Goal: Task Accomplishment & Management: Manage account settings

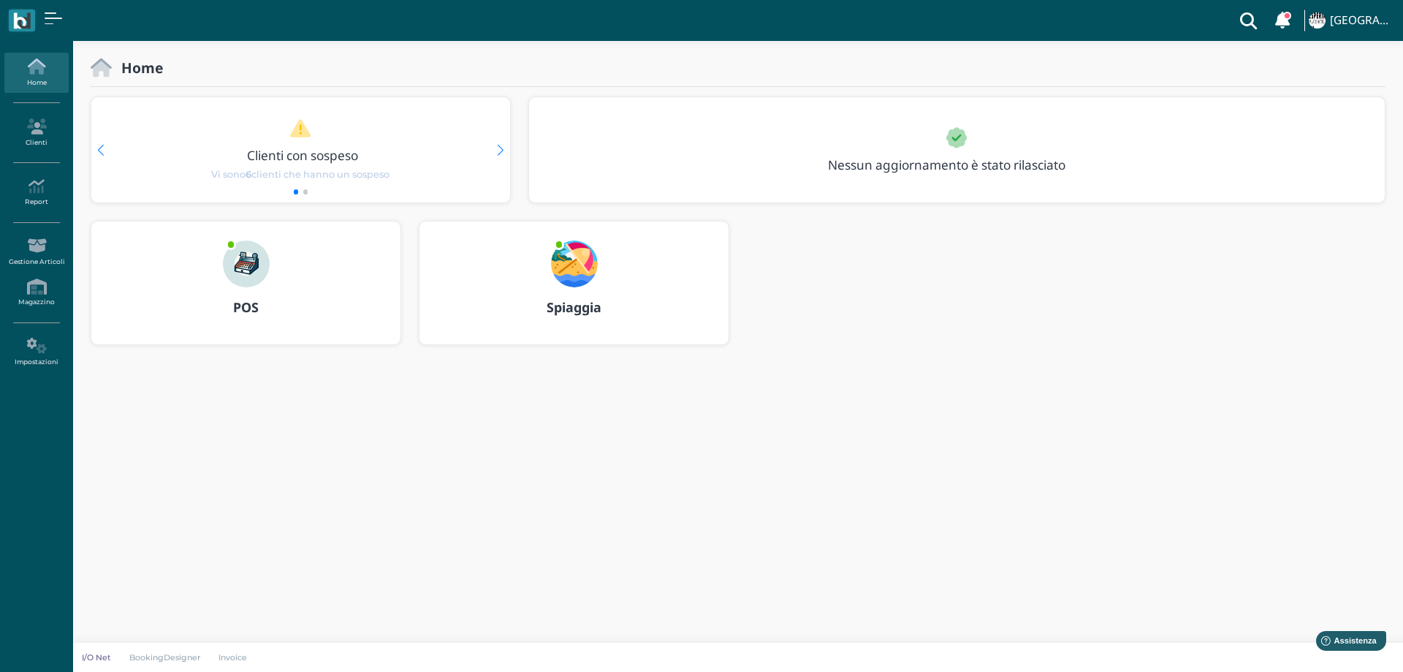
click at [565, 266] on img at bounding box center [574, 263] width 47 height 47
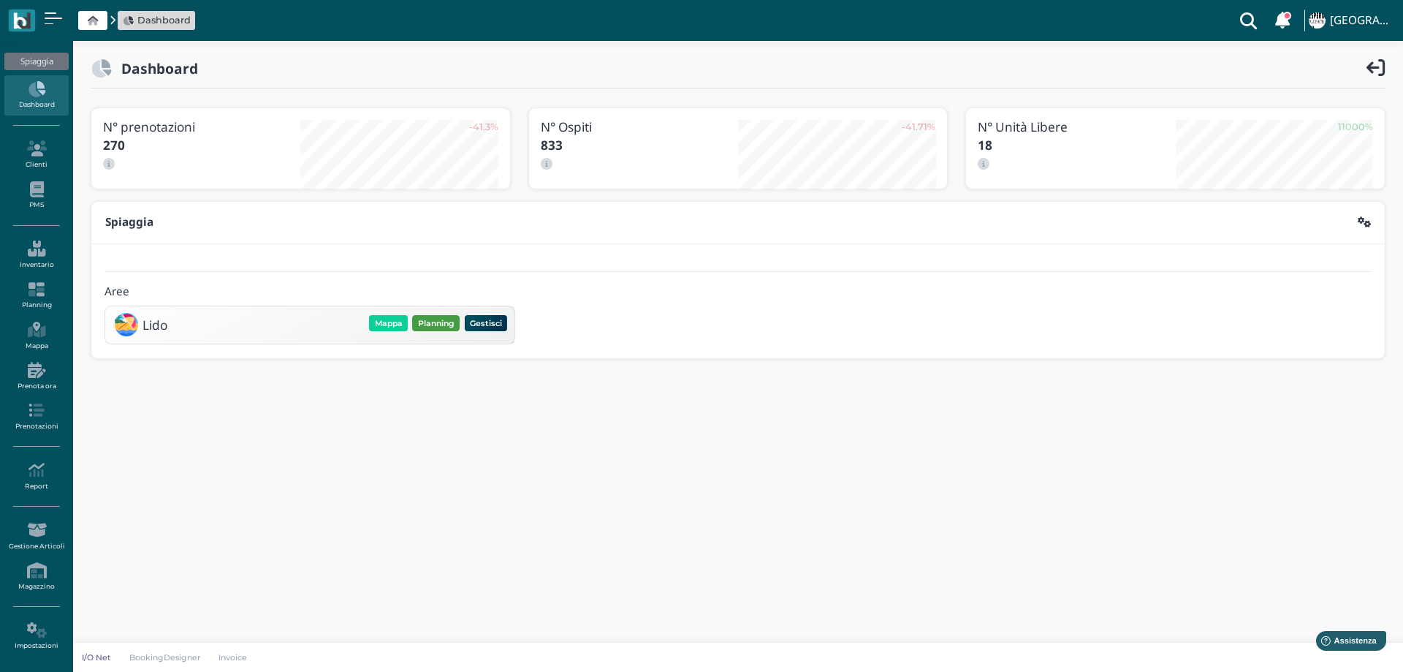
click at [439, 325] on button "Planning" at bounding box center [436, 323] width 48 height 16
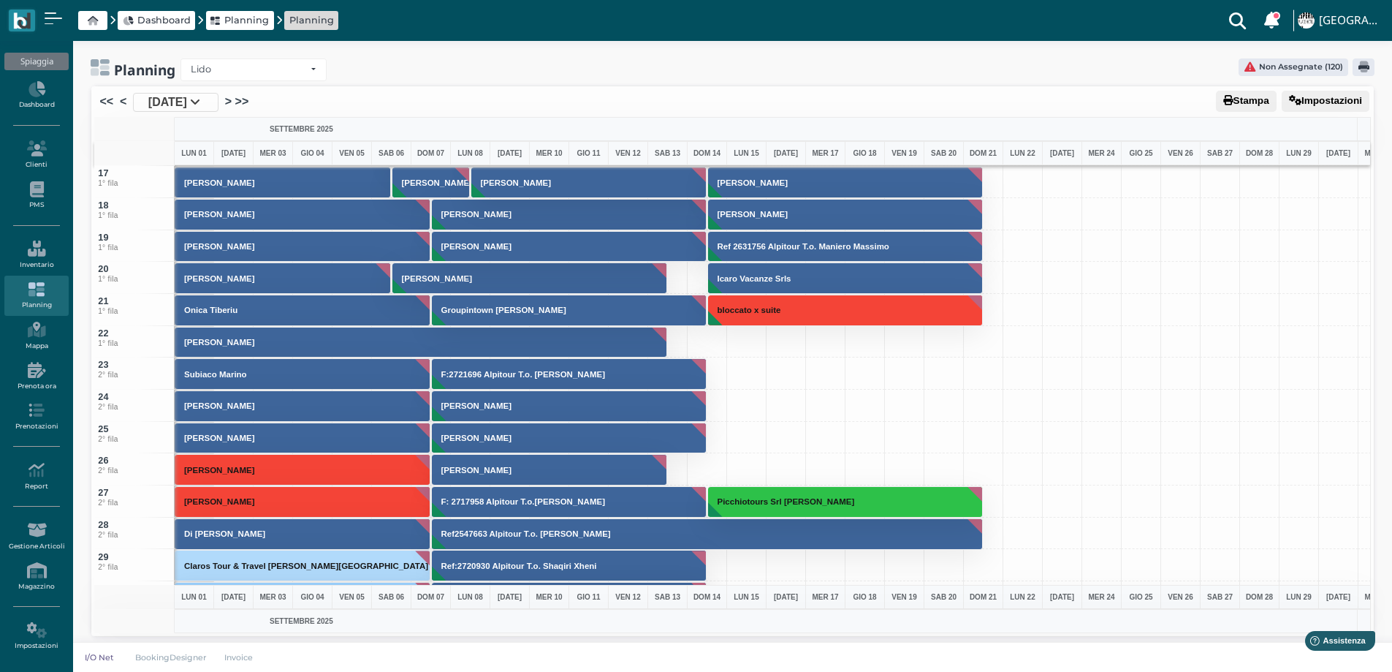
scroll to position [439, 0]
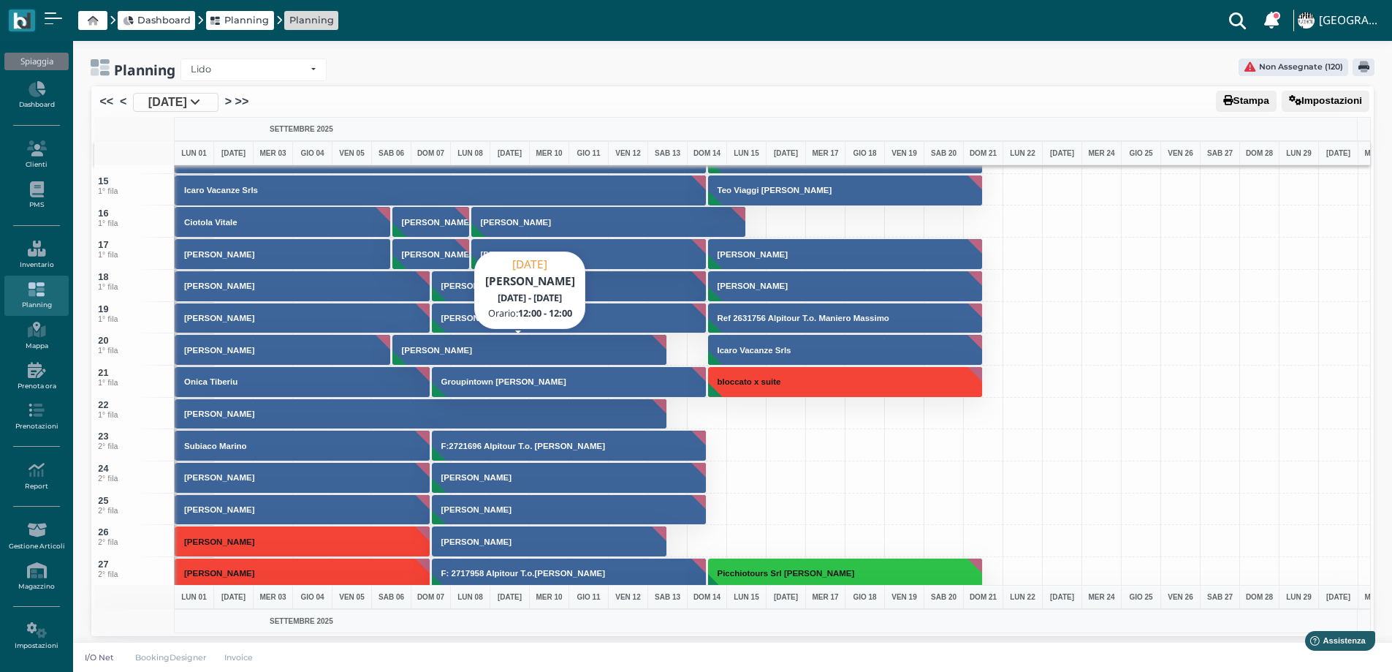
click at [422, 357] on button "Martire Vittorio" at bounding box center [530, 349] width 276 height 31
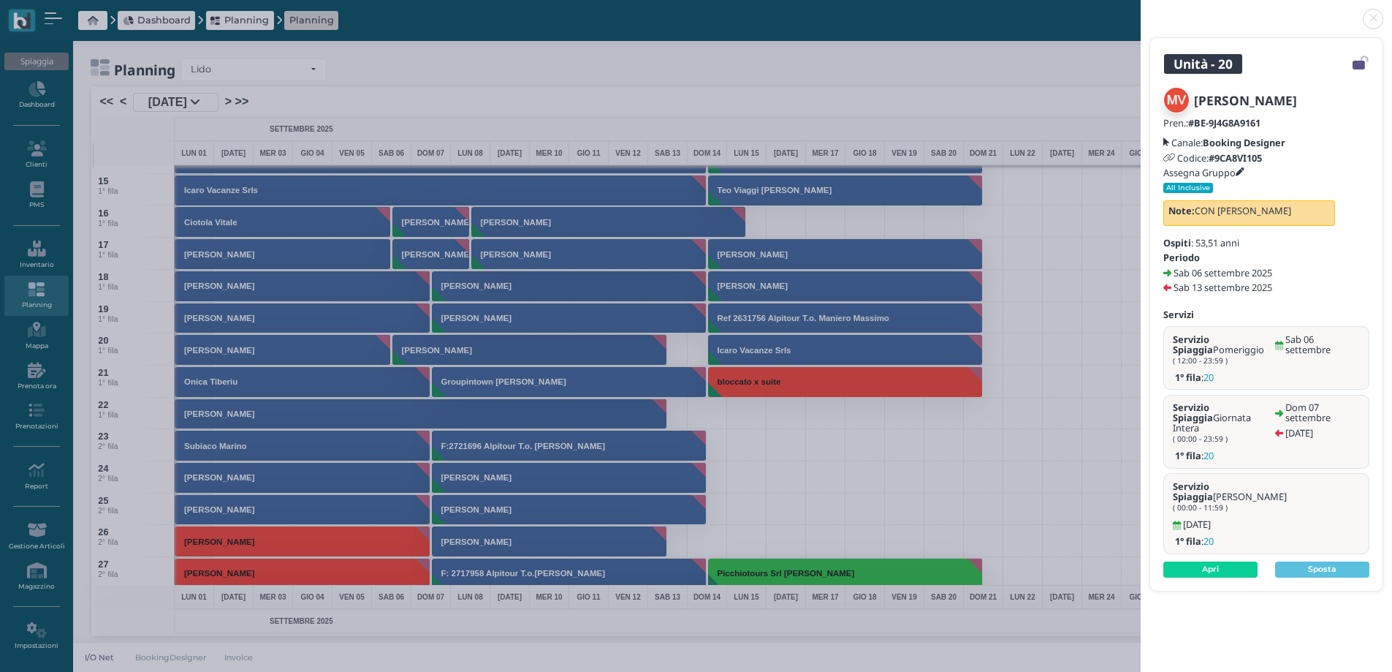
click at [1240, 167] on h5 "Assegna Gruppo" at bounding box center [1204, 172] width 81 height 10
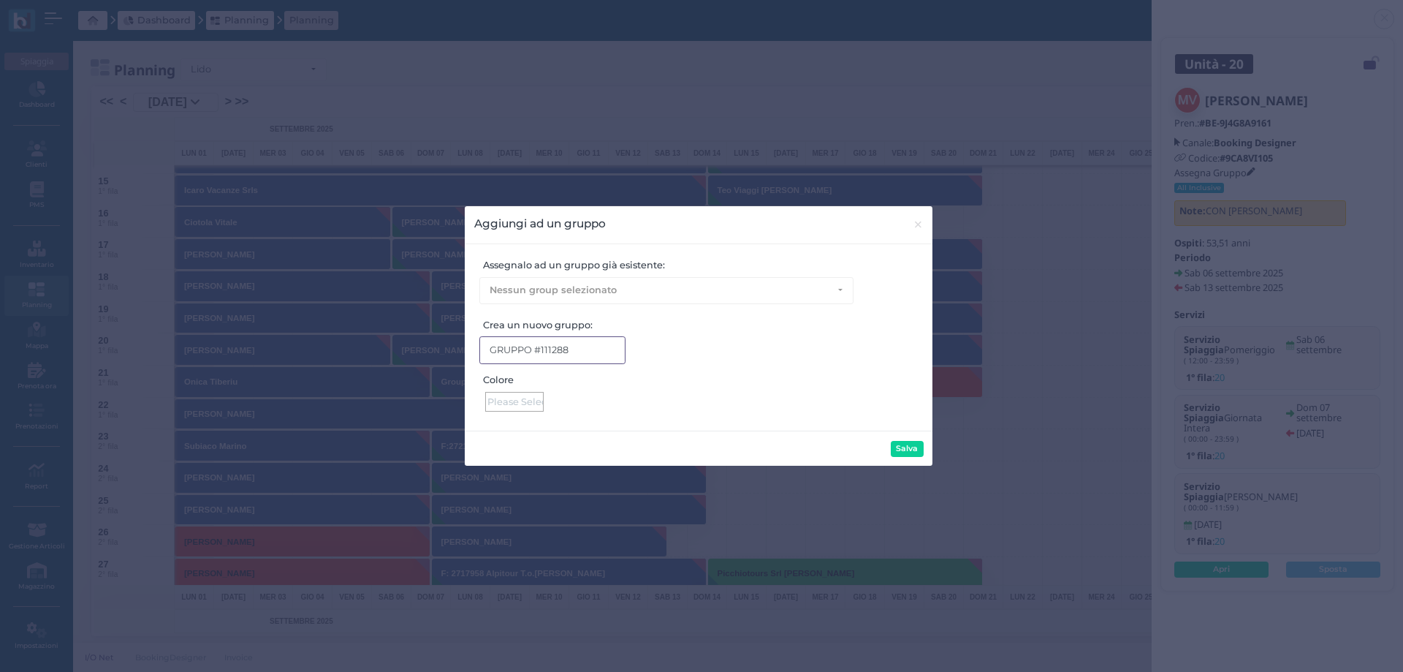
click at [559, 352] on input "GRUPPO #111288" at bounding box center [552, 349] width 146 height 27
click at [517, 399] on div at bounding box center [514, 402] width 58 height 20
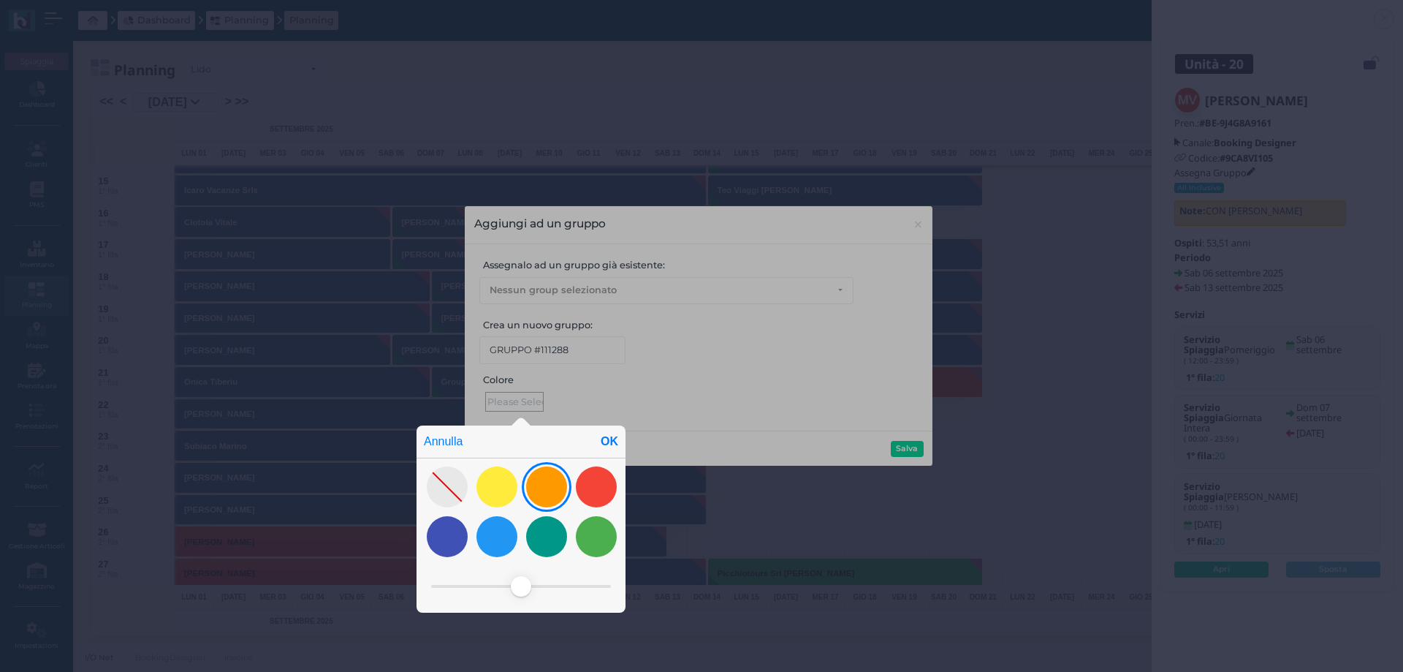
click at [558, 479] on div at bounding box center [546, 486] width 41 height 41
click at [608, 443] on div "OK" at bounding box center [609, 441] width 32 height 32
type input "#ff9900"
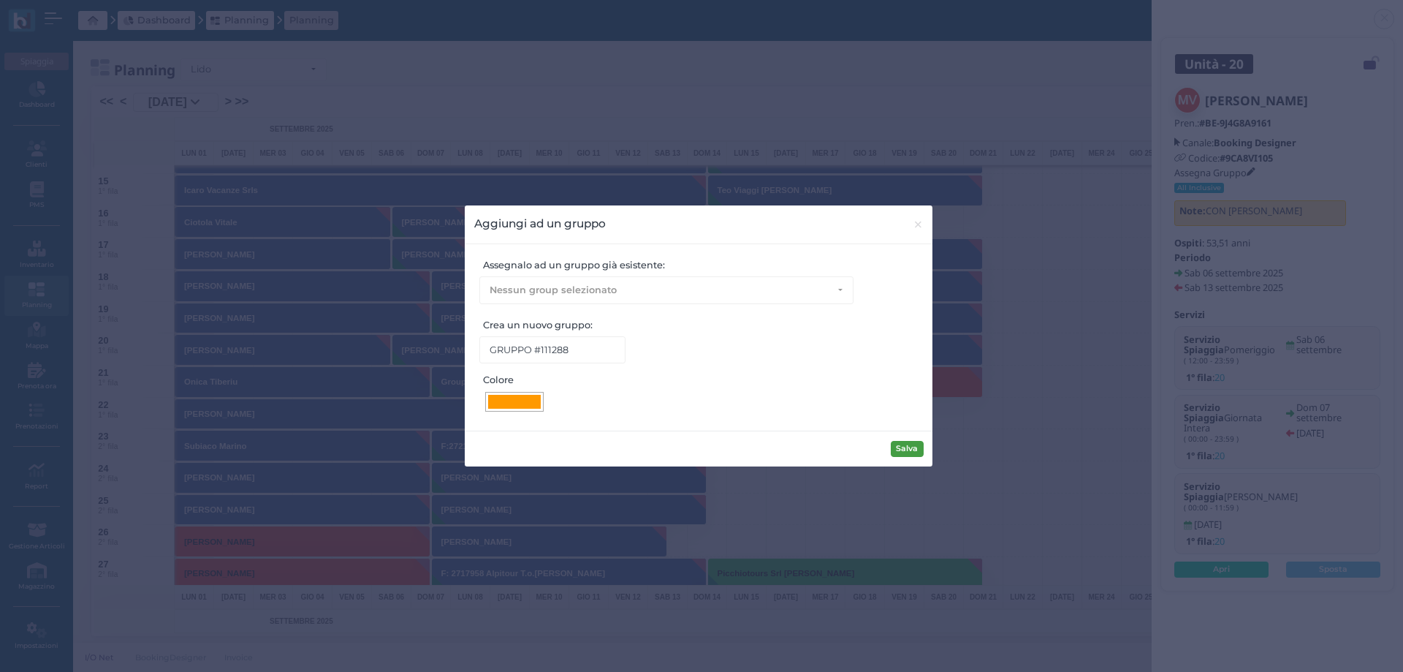
click at [899, 441] on button "Salva" at bounding box center [907, 449] width 33 height 16
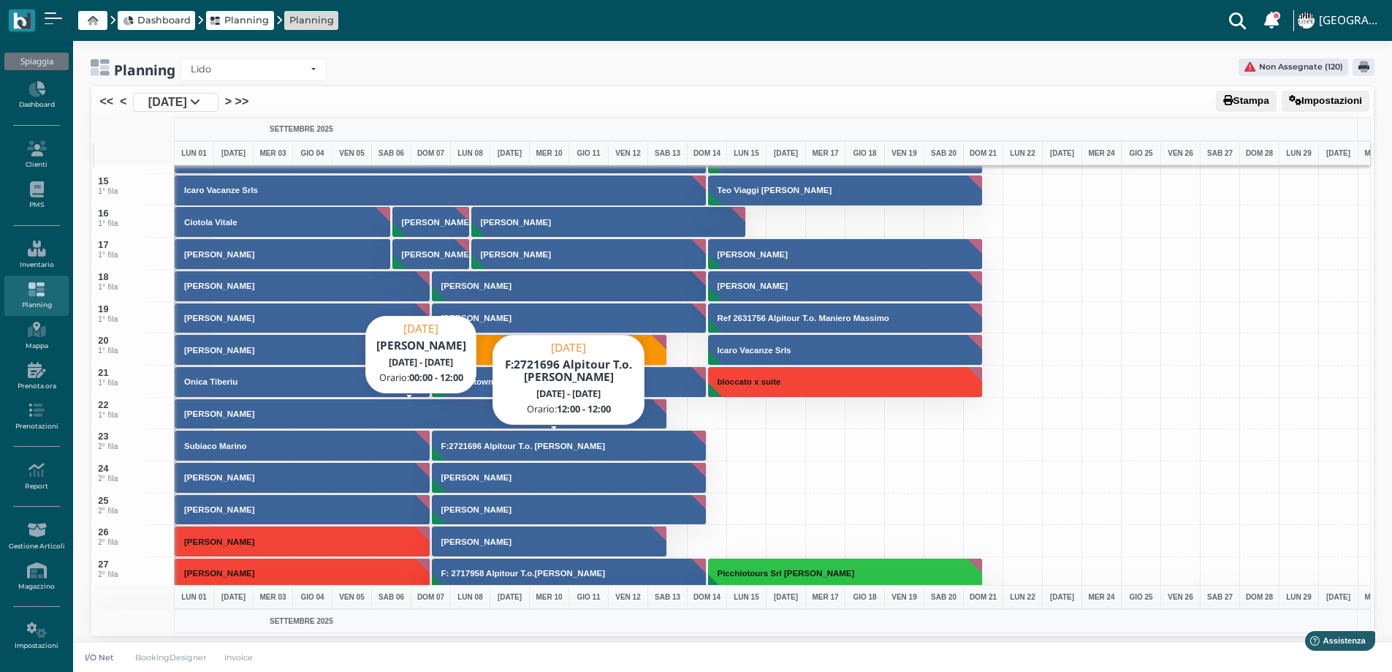
click at [443, 409] on button "[PERSON_NAME]" at bounding box center [421, 413] width 493 height 31
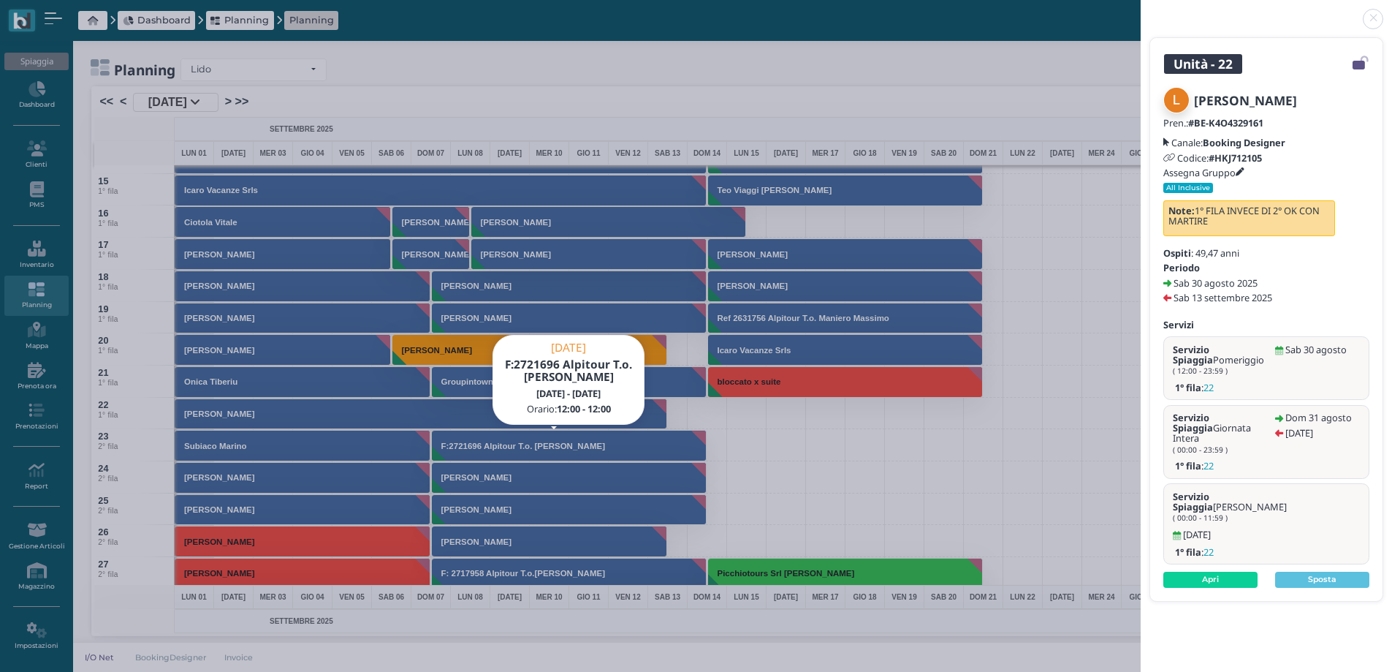
click at [1243, 172] on icon at bounding box center [1240, 172] width 9 height 9
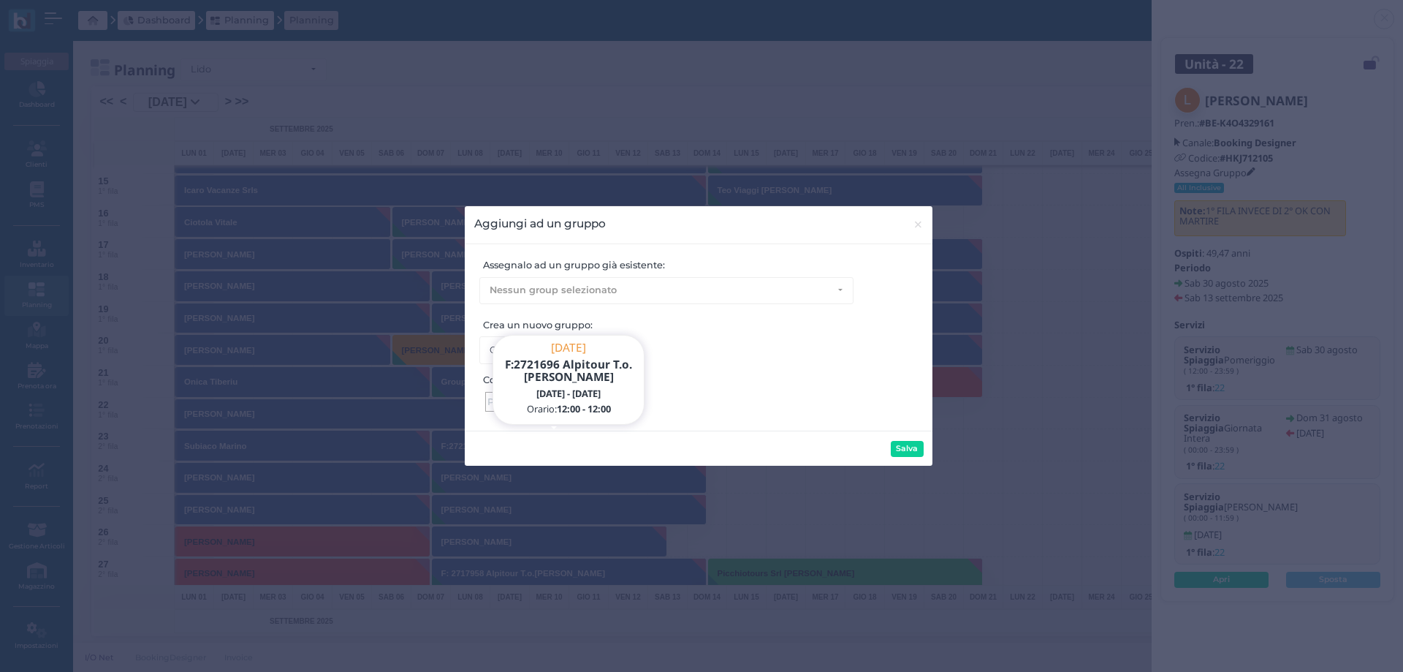
click at [489, 403] on div at bounding box center [514, 402] width 58 height 20
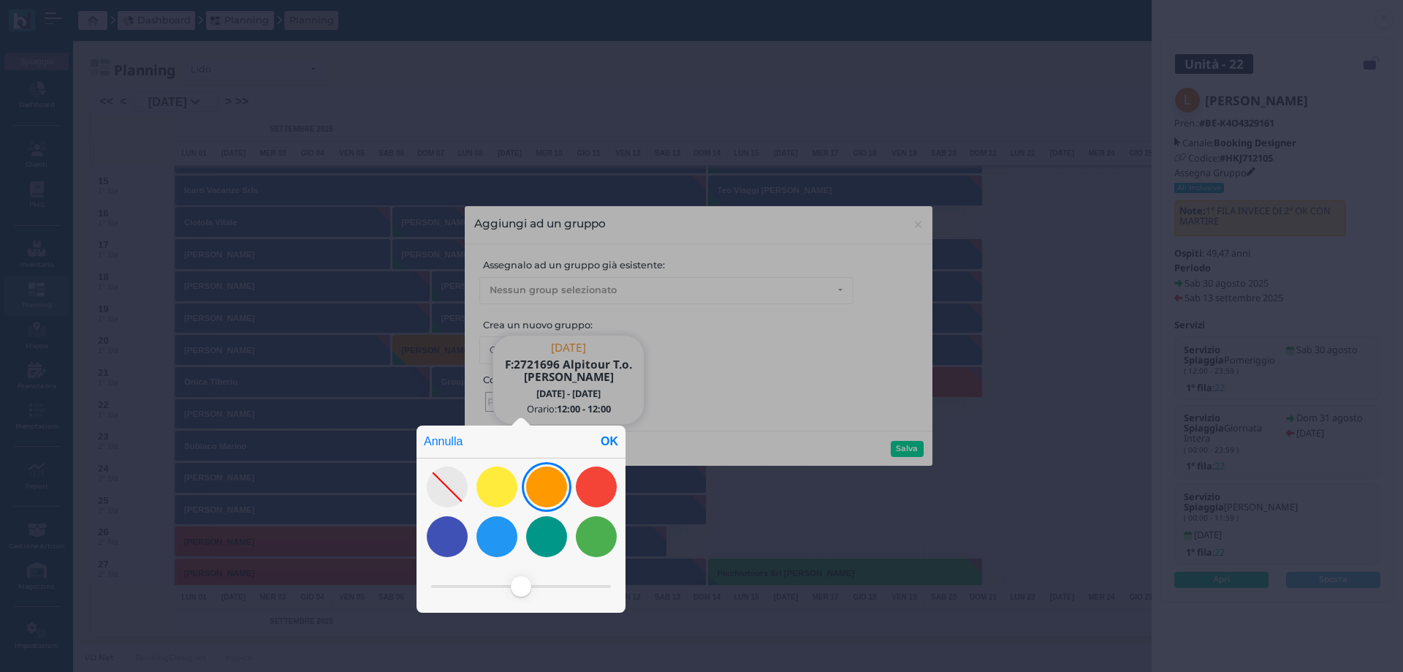
click at [545, 501] on div at bounding box center [546, 486] width 41 height 41
drag, startPoint x: 600, startPoint y: 439, endPoint x: 617, endPoint y: 444, distance: 17.8
click at [602, 438] on div "OK" at bounding box center [609, 441] width 32 height 32
type input "#ff9900"
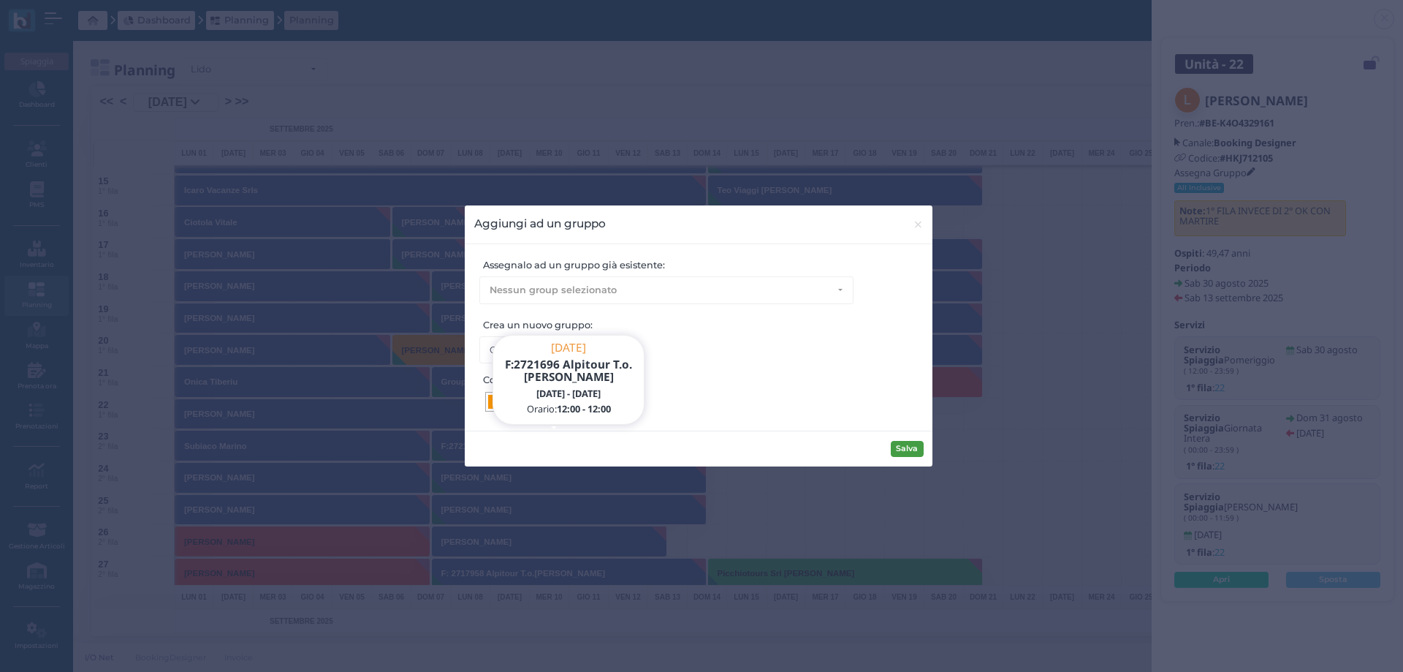
click at [907, 450] on button "Salva" at bounding box center [907, 449] width 33 height 16
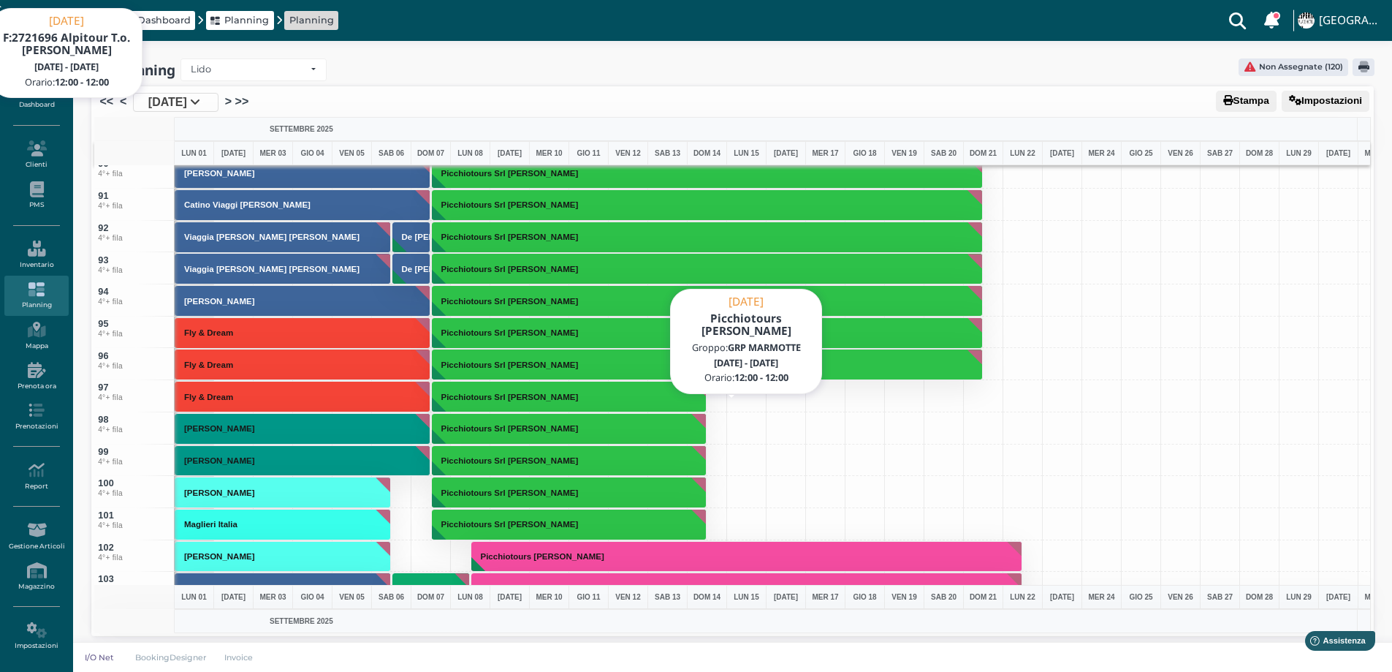
scroll to position [2997, 0]
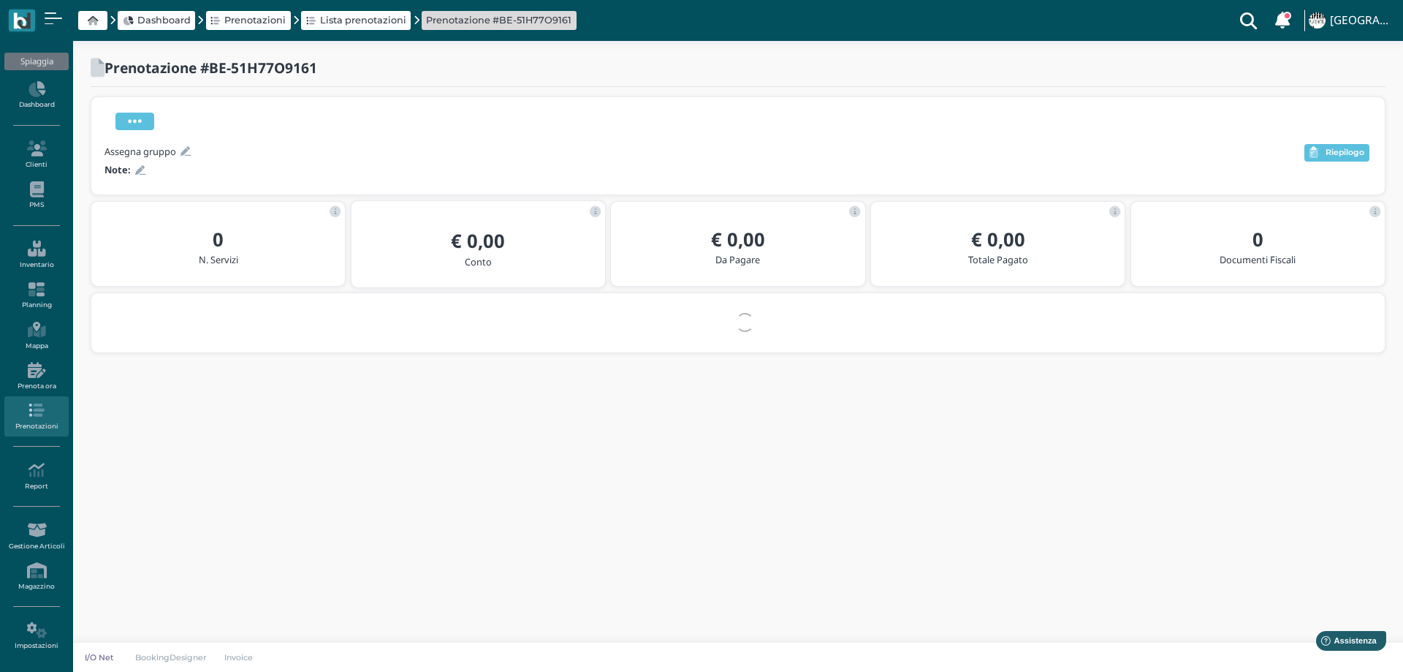
click at [132, 121] on icon at bounding box center [135, 121] width 14 height 16
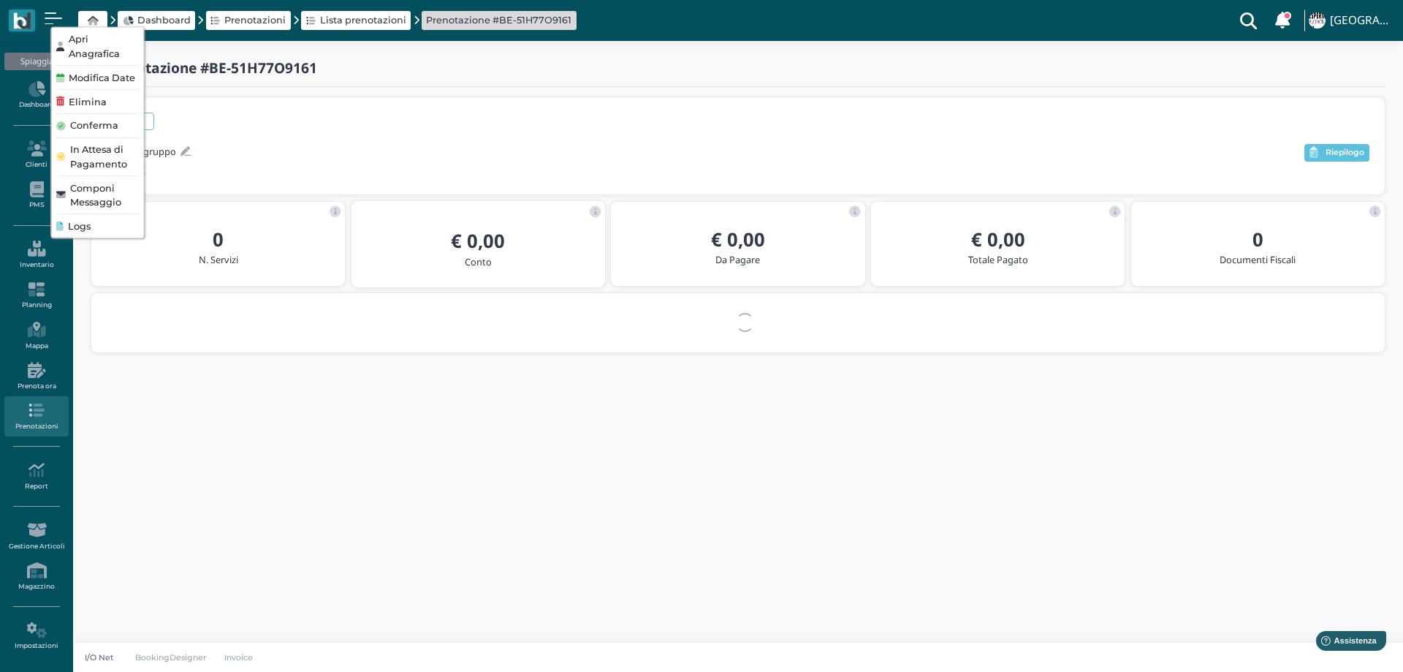
click at [99, 106] on span "Elimina" at bounding box center [88, 101] width 38 height 14
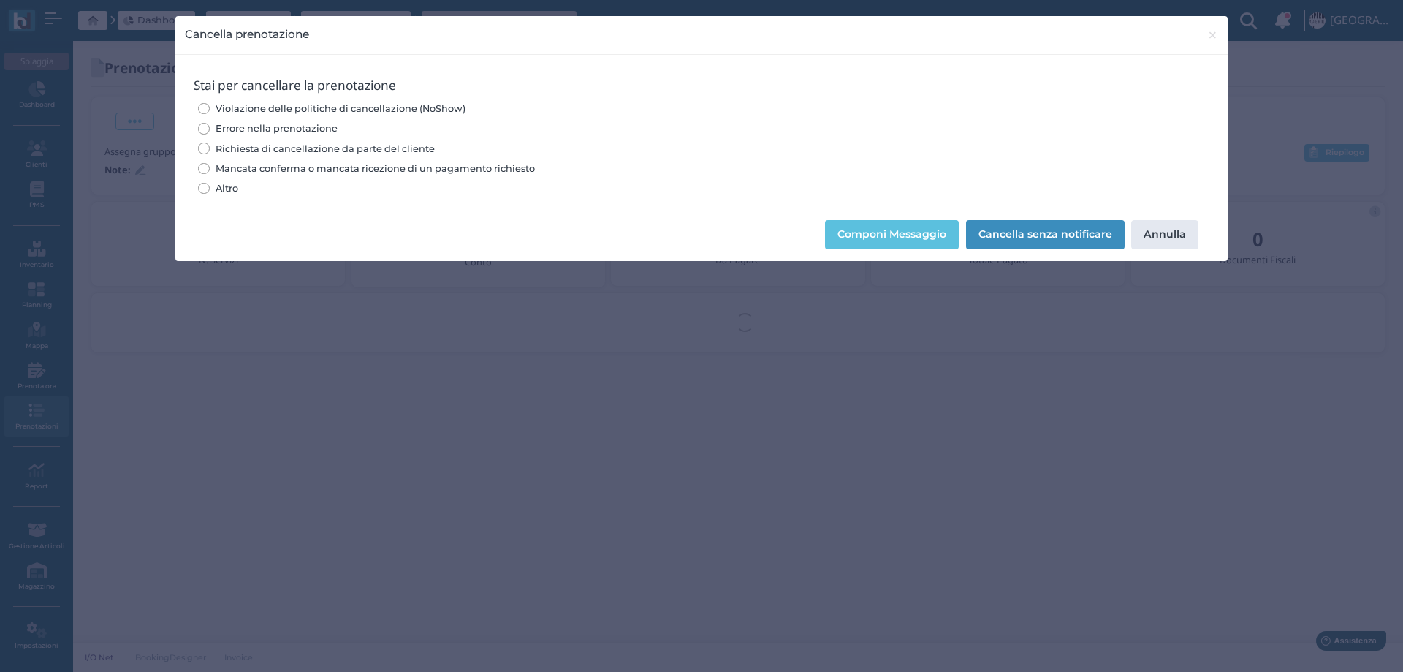
click at [277, 122] on span "Errore nella prenotazione" at bounding box center [277, 128] width 122 height 14
click at [209, 123] on input "Errore nella prenotazione" at bounding box center [203, 128] width 11 height 11
radio input "true"
click at [1047, 238] on button "Cancella senza notificare" at bounding box center [1045, 234] width 159 height 29
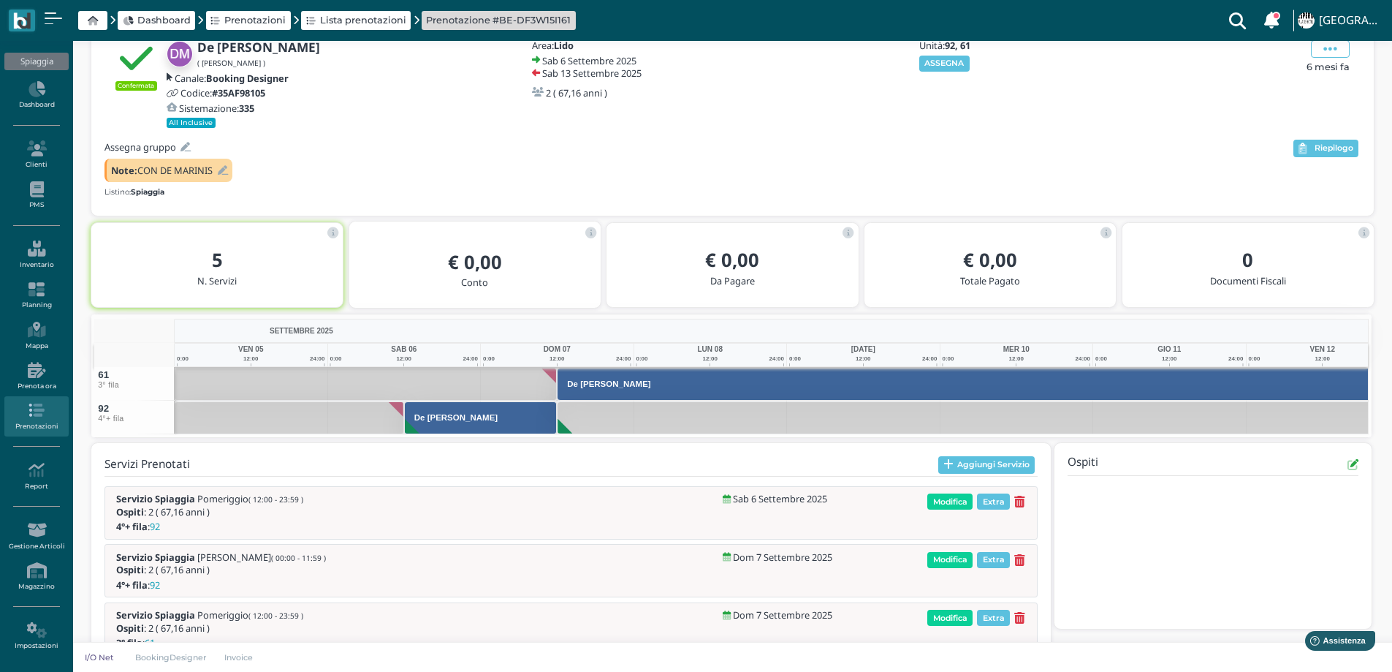
scroll to position [154, 0]
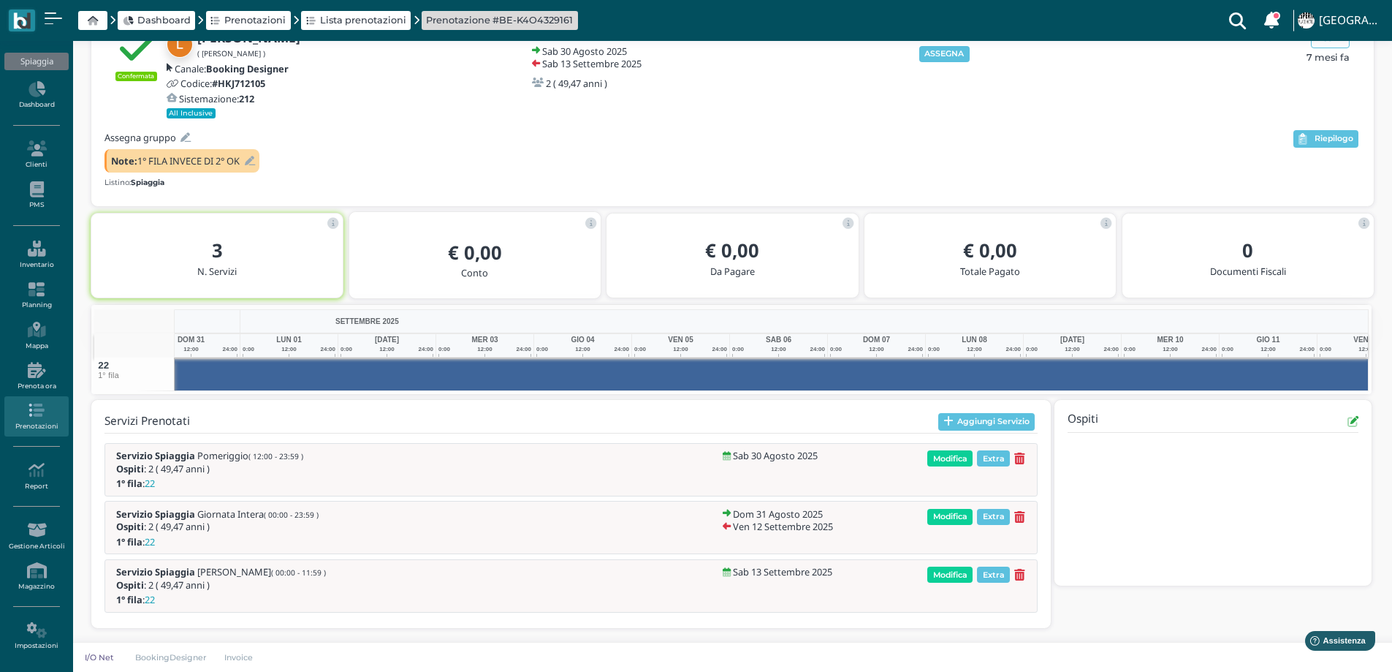
click at [250, 158] on icon at bounding box center [250, 161] width 10 height 10
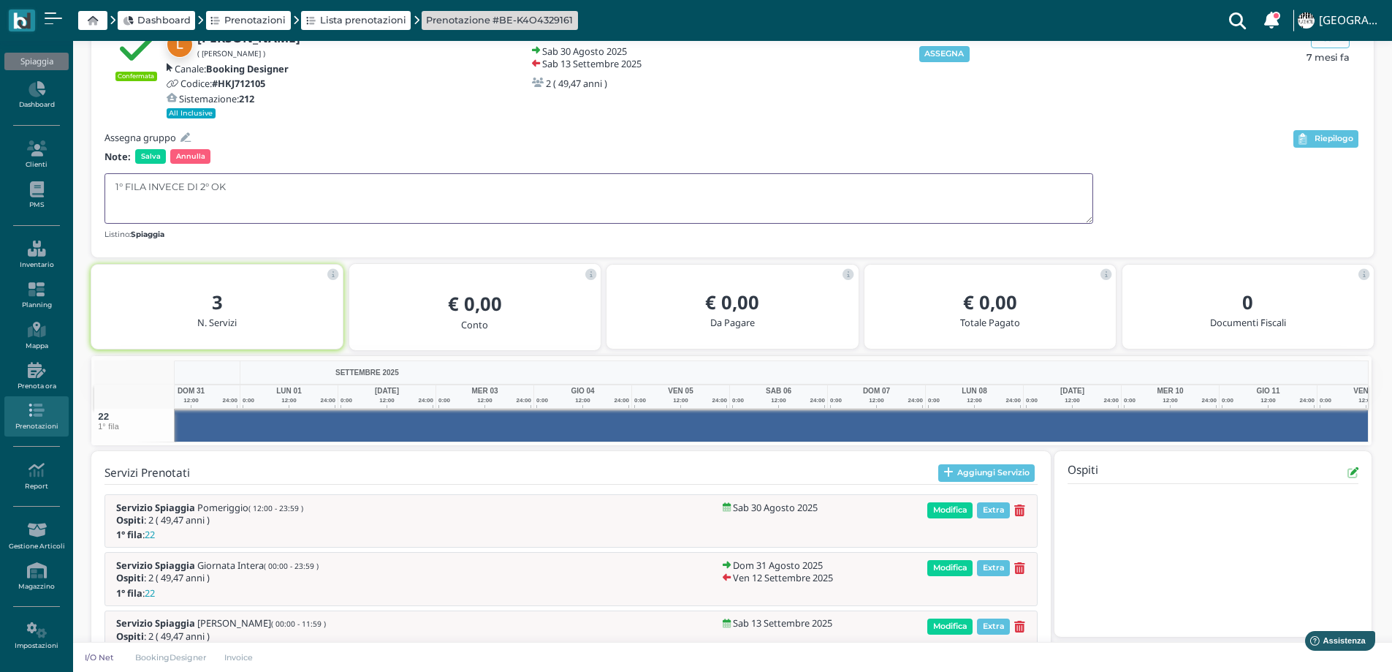
click at [243, 191] on textarea "1° FILA INVECE DI 2° OK" at bounding box center [599, 198] width 989 height 50
type textarea "1° FILA INVECE DI 2° OK CON MARTIRE"
click at [149, 161] on span "Salva" at bounding box center [150, 156] width 31 height 15
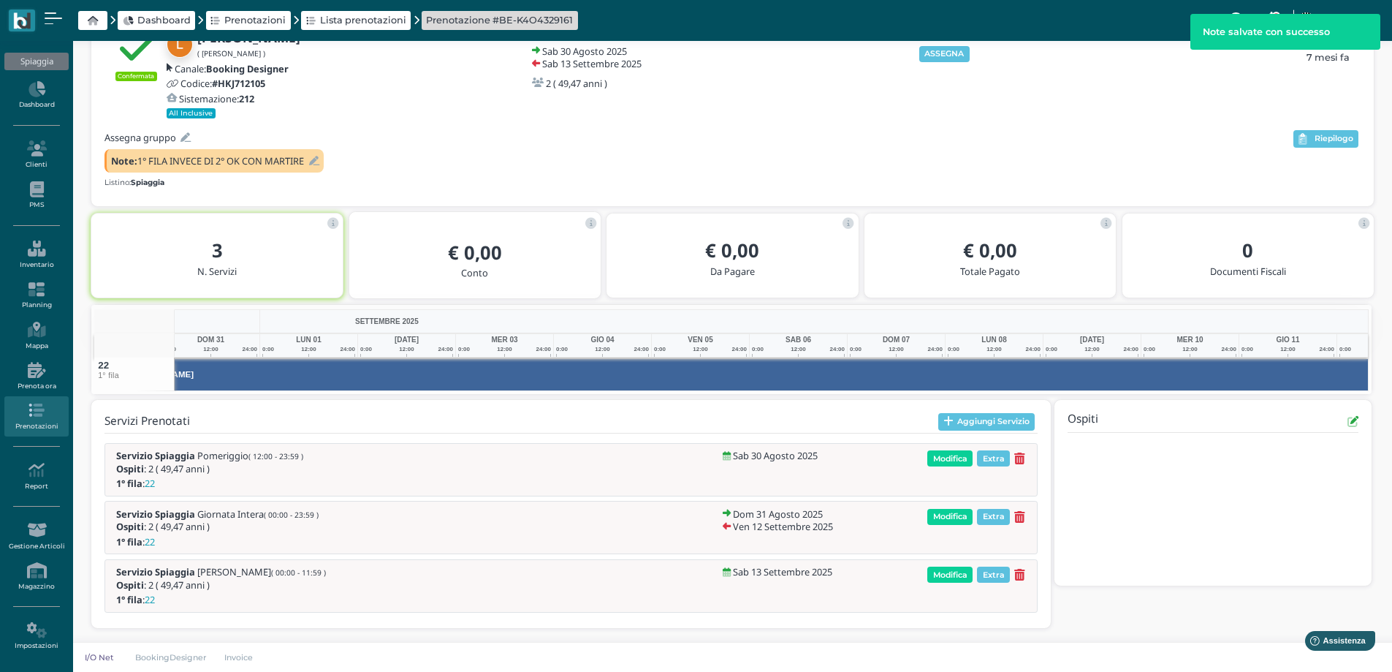
scroll to position [0, 227]
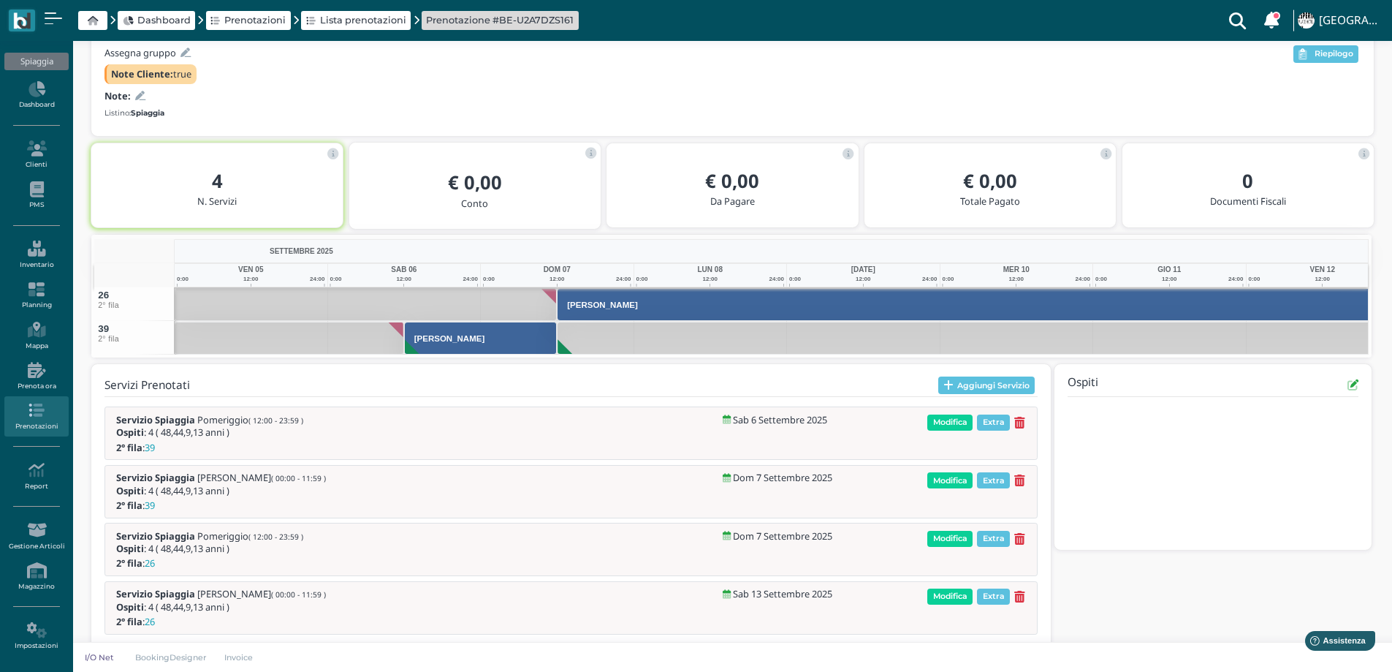
scroll to position [169, 0]
